Goal: Task Accomplishment & Management: Manage account settings

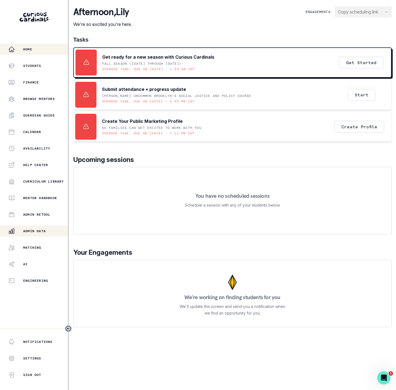
click at [37, 232] on p "Admin Data" at bounding box center [34, 231] width 23 height 4
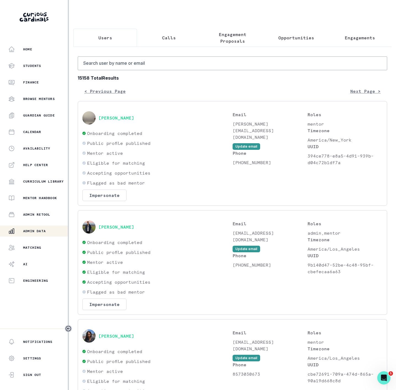
click at [355, 37] on p "Engagements" at bounding box center [360, 37] width 30 height 7
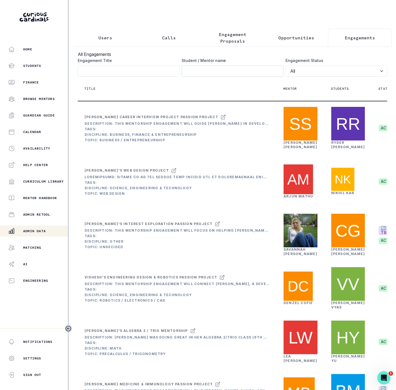
click at [191, 77] on input "Engagement Title" at bounding box center [232, 71] width 102 height 11
paste input "Nikhil Kar"
type input "Nikhil Kar"
click button "submit" at bounding box center [0, 0] width 0 height 0
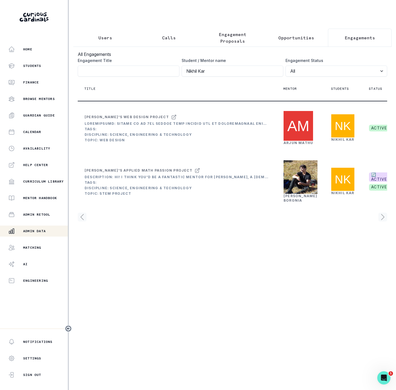
click at [69, 329] on icon "Toggle sidebar" at bounding box center [68, 328] width 5 height 5
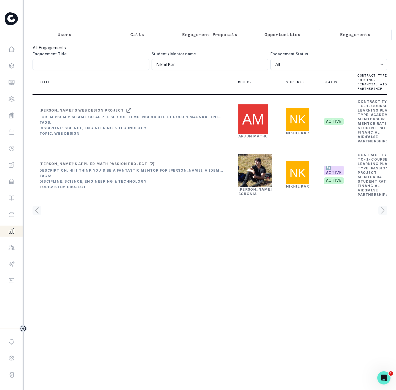
scroll to position [0, 43]
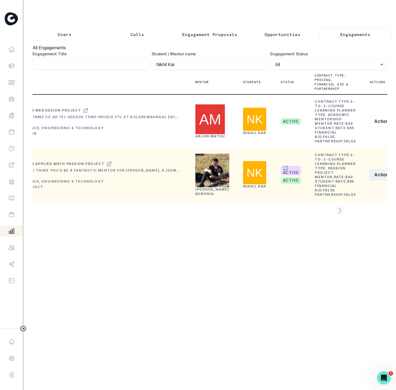
click at [369, 180] on button "Actions" at bounding box center [385, 174] width 33 height 11
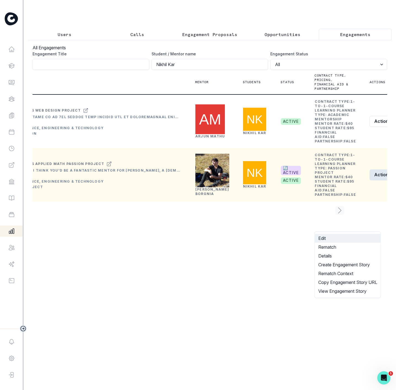
click at [331, 237] on button "Edit" at bounding box center [348, 238] width 66 height 9
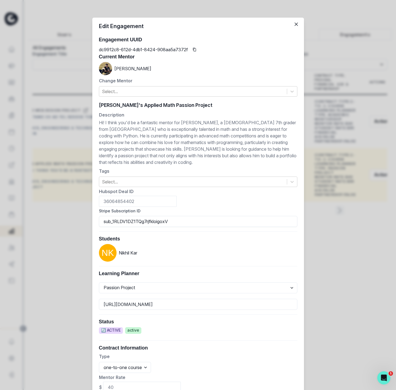
drag, startPoint x: 148, startPoint y: 217, endPoint x: 76, endPoint y: 217, distance: 72.2
click at [76, 217] on div "Edit Engagement Engagement UUID dc9912c8-612d-4db1-8424-908aa5a7372f Current Me…" at bounding box center [198, 195] width 396 height 390
click at [59, 250] on div "Edit Engagement Engagement UUID dc9912c8-612d-4db1-8424-908aa5a7372f Current Me…" at bounding box center [198, 195] width 396 height 390
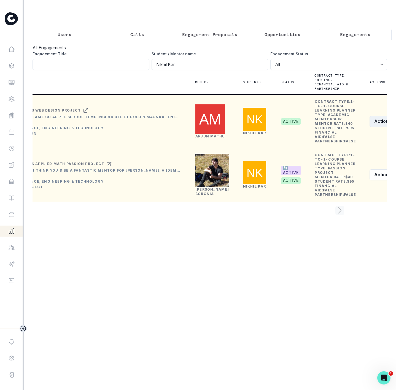
click at [369, 127] on button "Actions" at bounding box center [385, 121] width 33 height 11
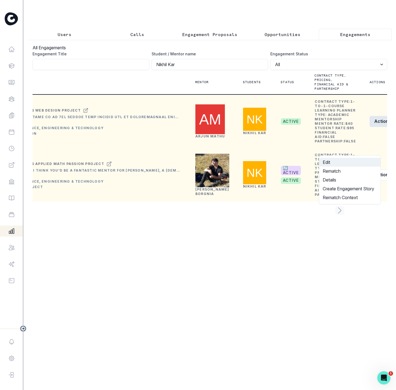
click at [340, 161] on button "Edit" at bounding box center [349, 162] width 61 height 9
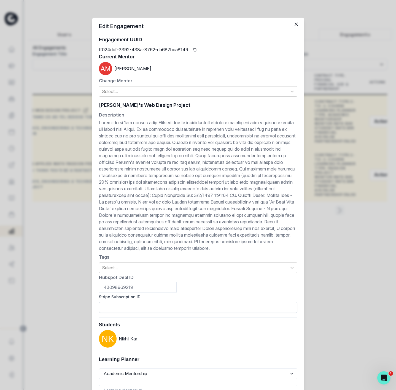
drag, startPoint x: 123, startPoint y: 312, endPoint x: 129, endPoint y: 312, distance: 6.1
click at [123, 312] on input "Stripe Subscription ID" at bounding box center [198, 307] width 198 height 11
paste input "sub_1RLDV1DZ1TQg7rjfkloigoxV"
type input "sub_1RLDV1DZ1TQg7rjfkloigoxV"
click at [199, 348] on div "Nikhil Kar" at bounding box center [198, 339] width 198 height 18
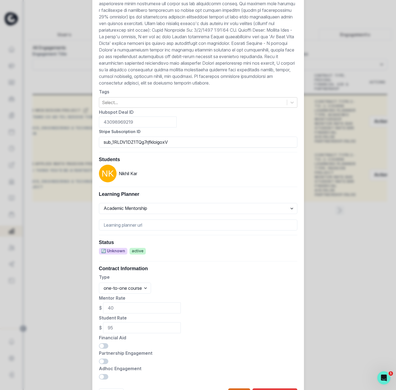
scroll to position [204, 0]
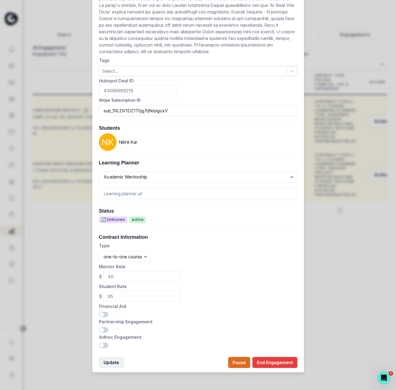
click at [101, 364] on button "Update" at bounding box center [111, 362] width 25 height 11
